Goal: Task Accomplishment & Management: Manage account settings

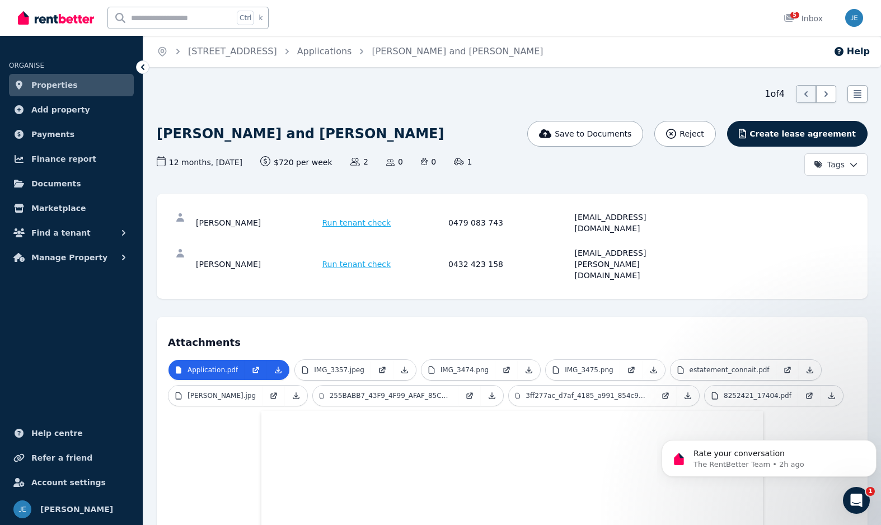
drag, startPoint x: 257, startPoint y: 218, endPoint x: 196, endPoint y: 222, distance: 61.2
click at [196, 222] on div "[PERSON_NAME]" at bounding box center [257, 223] width 123 height 22
copy div "[PERSON_NAME]"
click at [648, 217] on div "[EMAIL_ADDRESS][DOMAIN_NAME]" at bounding box center [636, 223] width 123 height 22
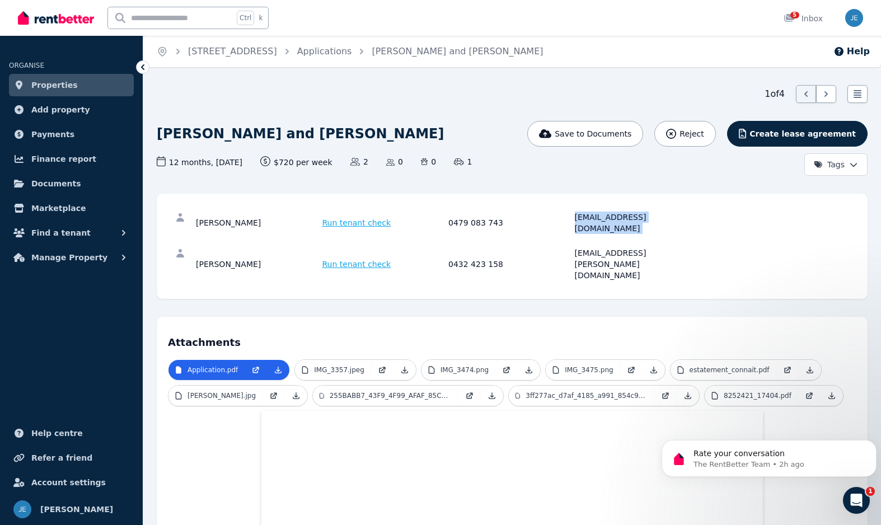
click at [648, 217] on div "[EMAIL_ADDRESS][DOMAIN_NAME]" at bounding box center [636, 223] width 123 height 22
copy div "[EMAIL_ADDRESS][DOMAIN_NAME]"
click at [350, 50] on link "Applications" at bounding box center [324, 51] width 55 height 11
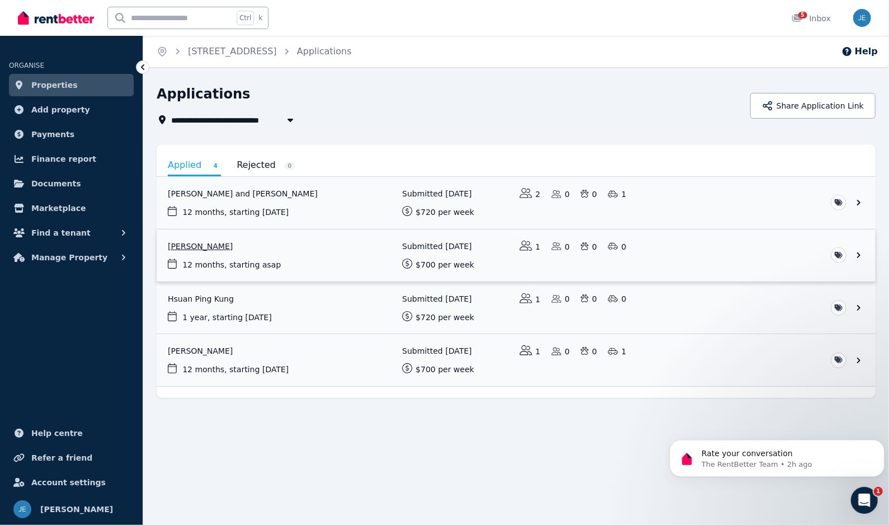
click at [346, 260] on link "View application: Jeffrey Zhang" at bounding box center [516, 255] width 719 height 52
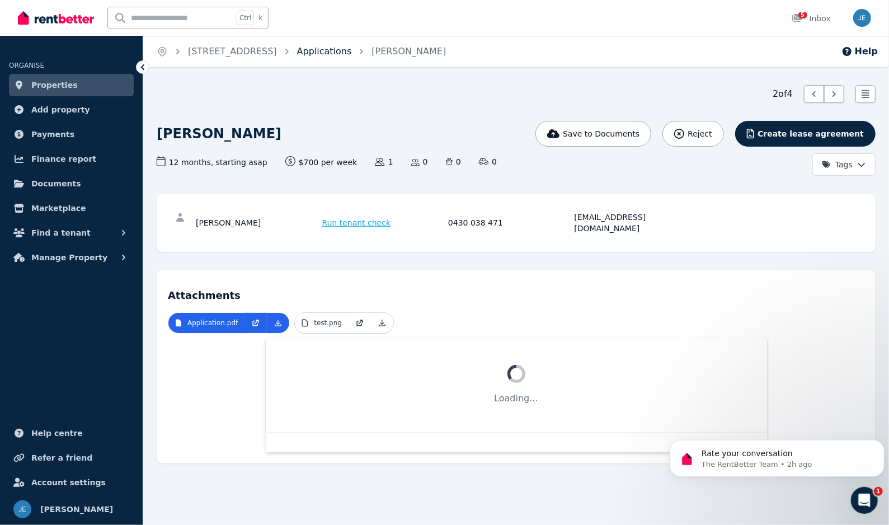
click at [352, 51] on link "Applications" at bounding box center [324, 51] width 55 height 11
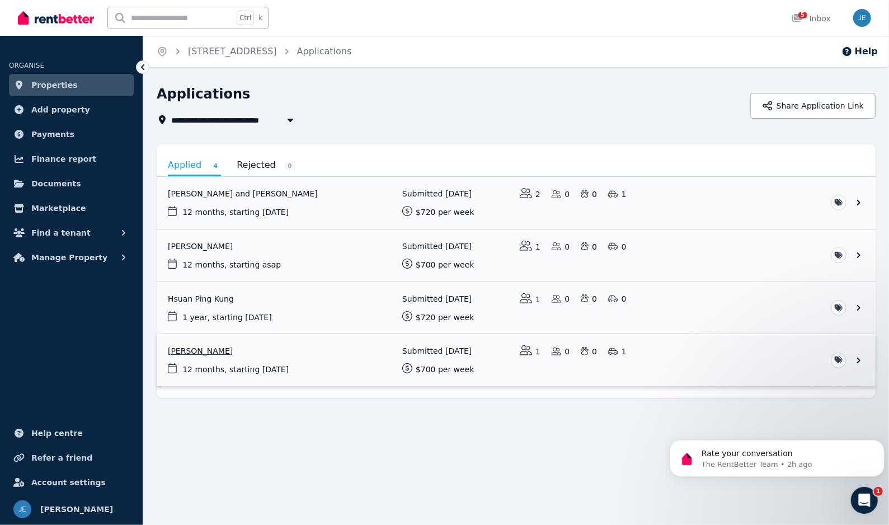
click at [283, 359] on link "View application: Tony Zhou" at bounding box center [516, 360] width 719 height 52
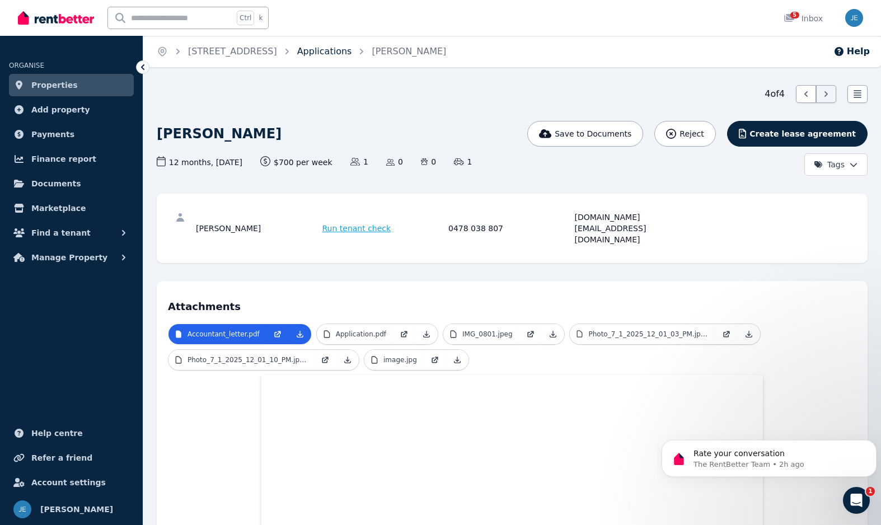
click at [345, 47] on link "Applications" at bounding box center [324, 51] width 55 height 11
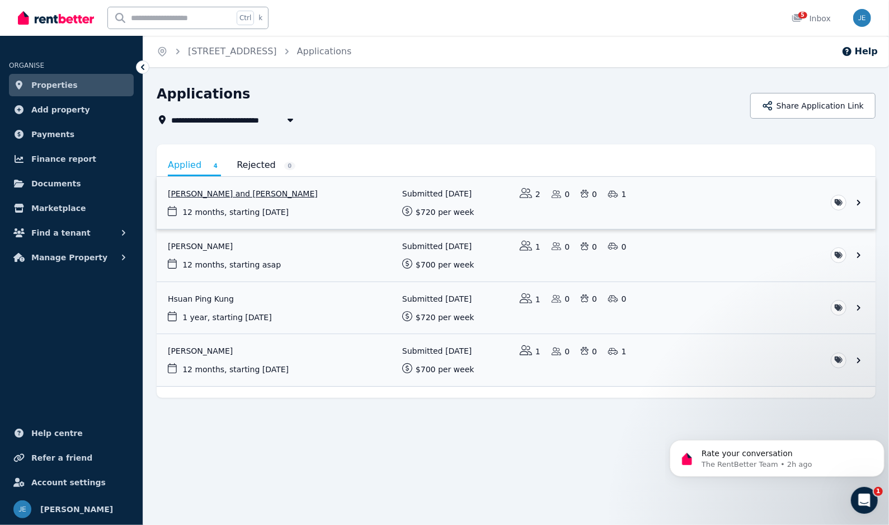
click at [344, 203] on link "View application: Lyndon Arthurson and Tingting Wang" at bounding box center [516, 203] width 719 height 52
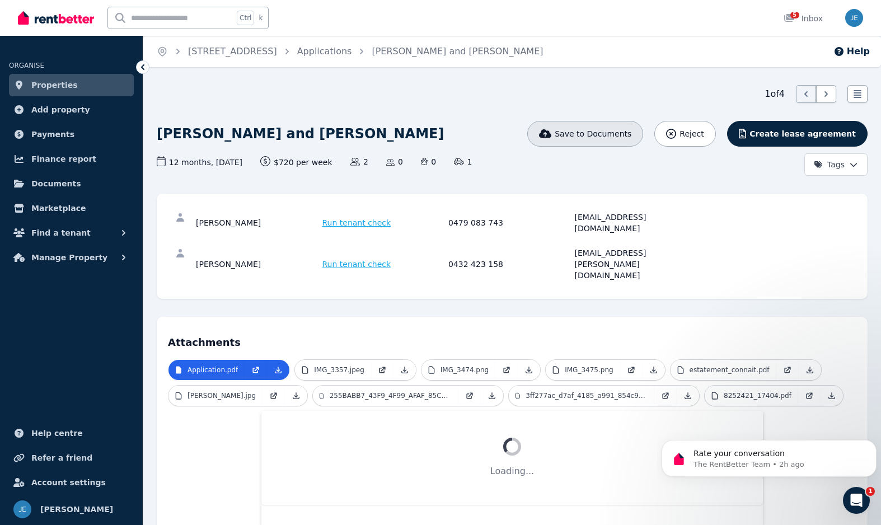
click at [621, 132] on span "Save to Documents" at bounding box center [593, 133] width 77 height 11
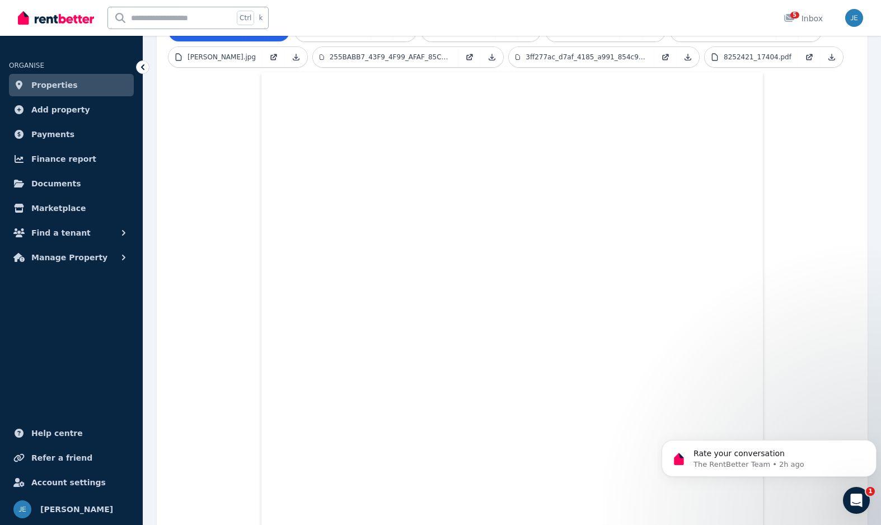
scroll to position [376, 0]
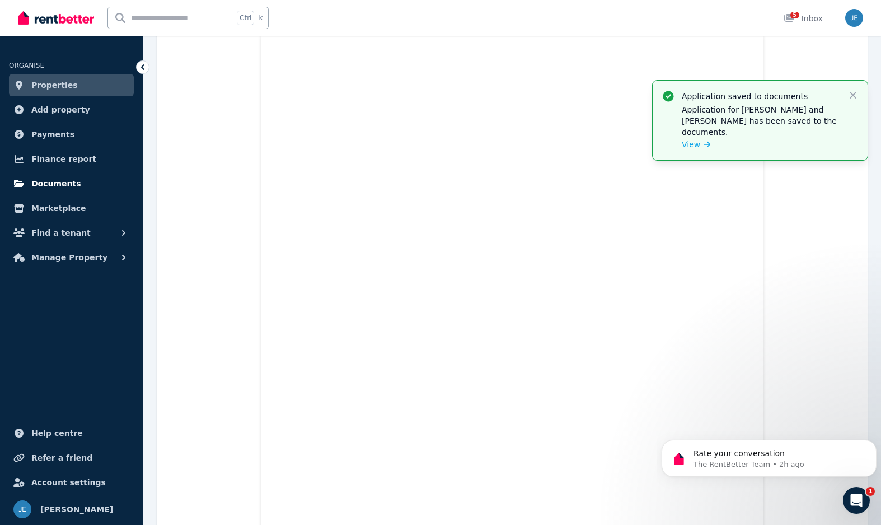
click at [76, 180] on link "Documents" at bounding box center [71, 183] width 125 height 22
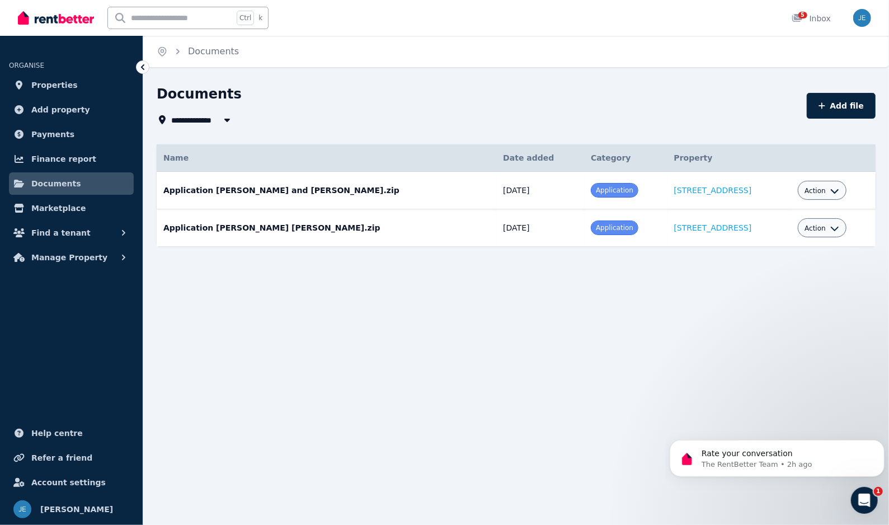
click at [837, 189] on div "Action" at bounding box center [822, 190] width 49 height 19
click at [825, 189] on button "Action" at bounding box center [822, 190] width 35 height 9
click at [780, 259] on link "Download" at bounding box center [787, 256] width 107 height 20
click at [71, 86] on link "Properties" at bounding box center [71, 85] width 125 height 22
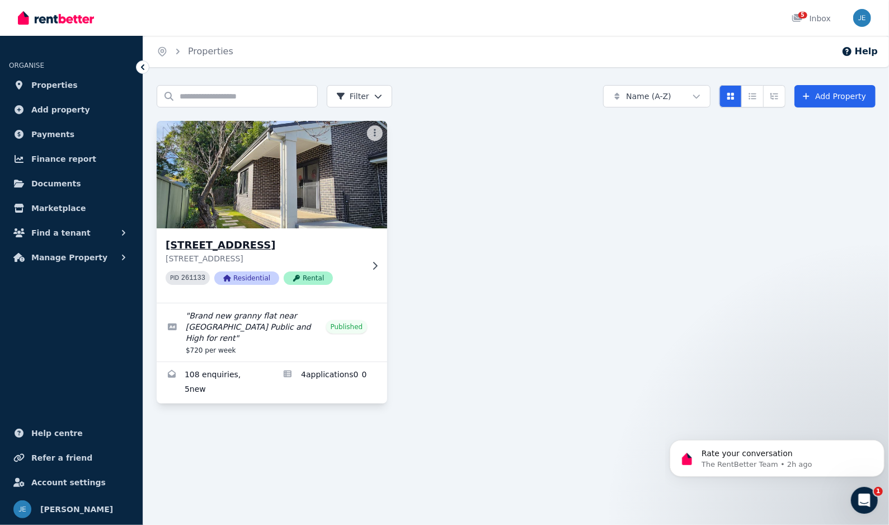
click at [246, 248] on h3 "[STREET_ADDRESS]" at bounding box center [264, 245] width 197 height 16
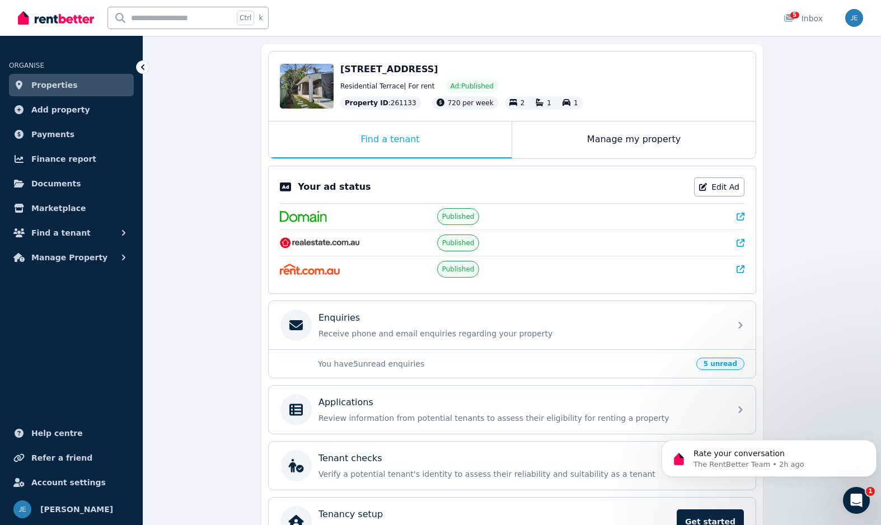
scroll to position [164, 0]
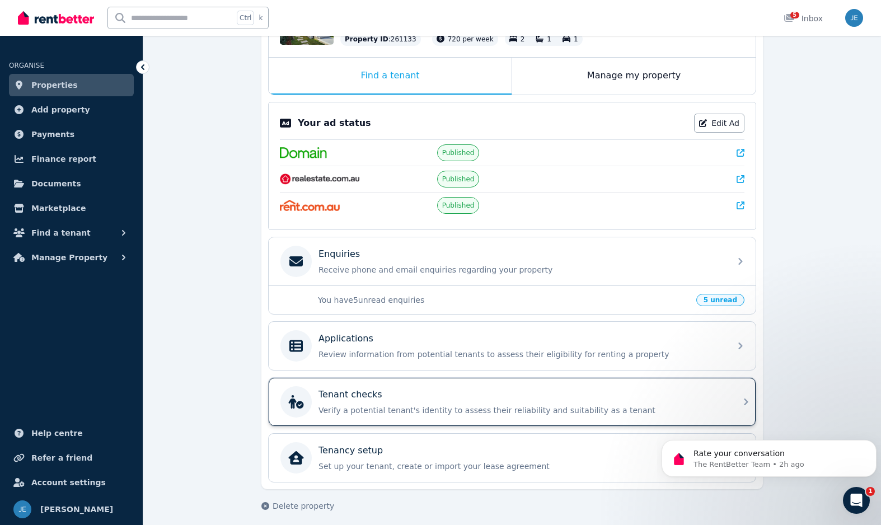
click at [357, 391] on p "Tenant checks" at bounding box center [350, 394] width 64 height 13
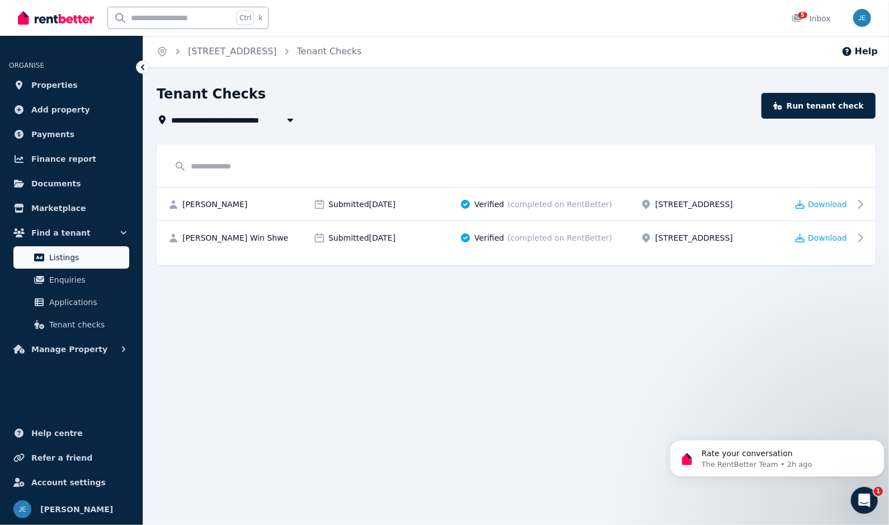
click at [81, 265] on link "Listings" at bounding box center [71, 257] width 116 height 22
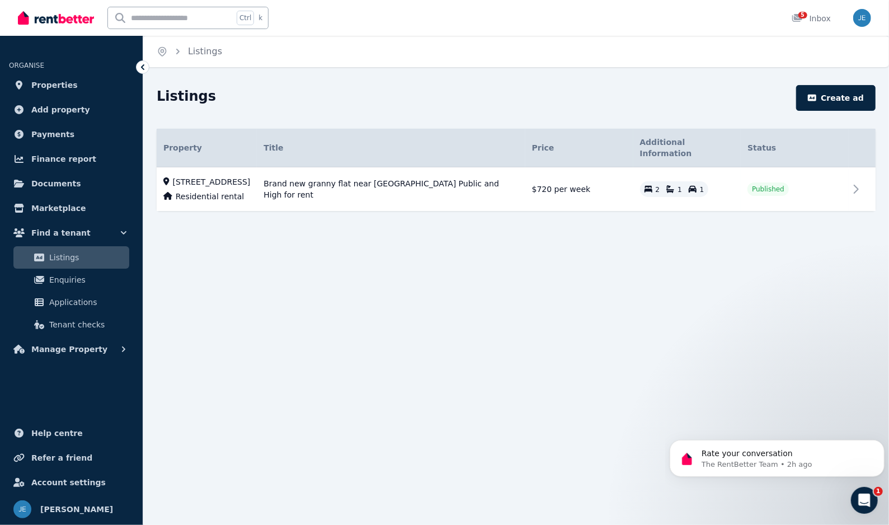
click at [290, 313] on div "Home Listings Listings Create ad Property Title Details Price Additional Inform…" at bounding box center [444, 262] width 889 height 525
click at [860, 503] on icon "Open Intercom Messenger" at bounding box center [863, 499] width 18 height 18
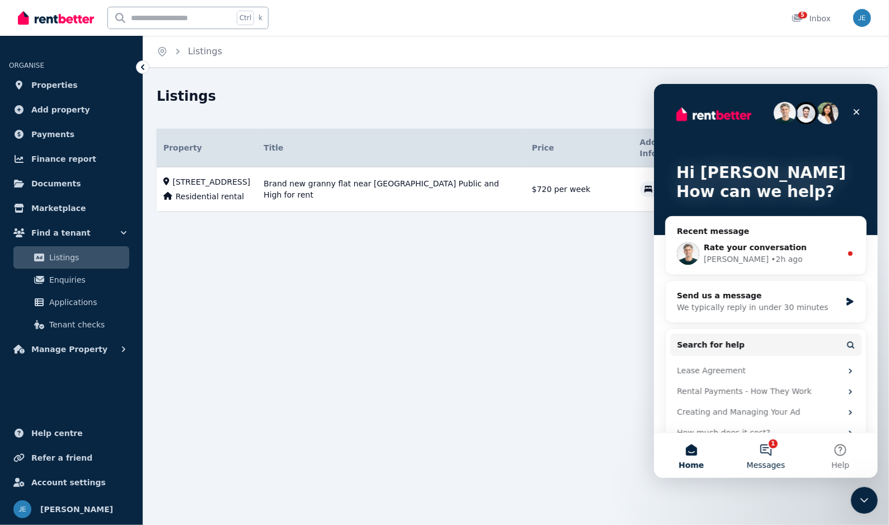
click at [763, 453] on button "1 Messages" at bounding box center [765, 455] width 74 height 45
click at [786, 248] on div "Rate your conversation" at bounding box center [772, 247] width 138 height 12
click at [711, 246] on span "Rate your conversation" at bounding box center [754, 246] width 103 height 9
click at [692, 252] on img "Intercom messenger" at bounding box center [688, 253] width 22 height 22
click at [846, 250] on icon "Intercom messenger" at bounding box center [850, 252] width 9 height 9
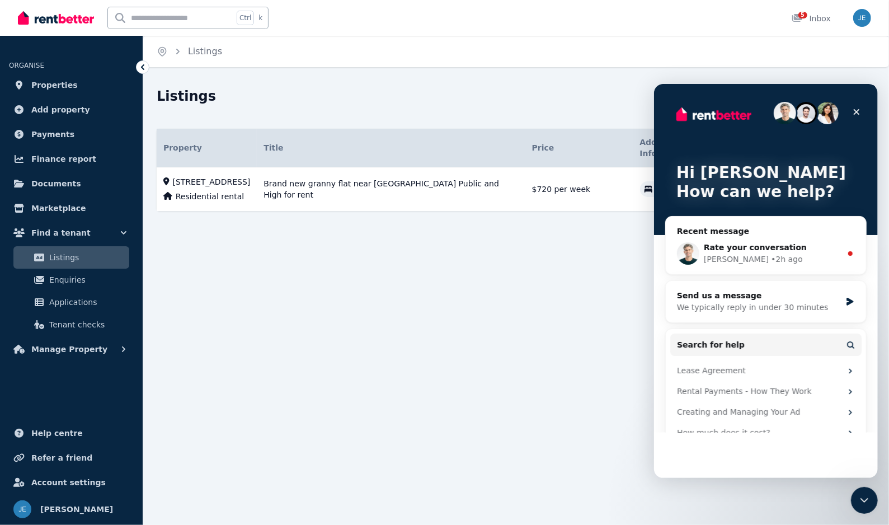
click at [573, 311] on div "Home Listings Listings Create ad Property Title Details Price Additional Inform…" at bounding box center [444, 262] width 889 height 525
click at [856, 112] on icon "Close" at bounding box center [856, 112] width 6 height 6
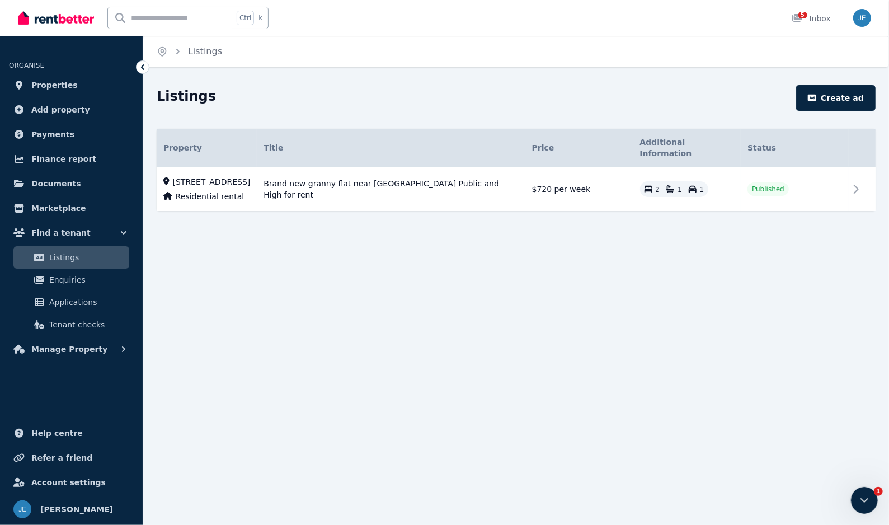
click at [631, 339] on div "Home Listings Listings Create ad Property Title Details Price Additional Inform…" at bounding box center [444, 262] width 889 height 525
